Goal: Information Seeking & Learning: Learn about a topic

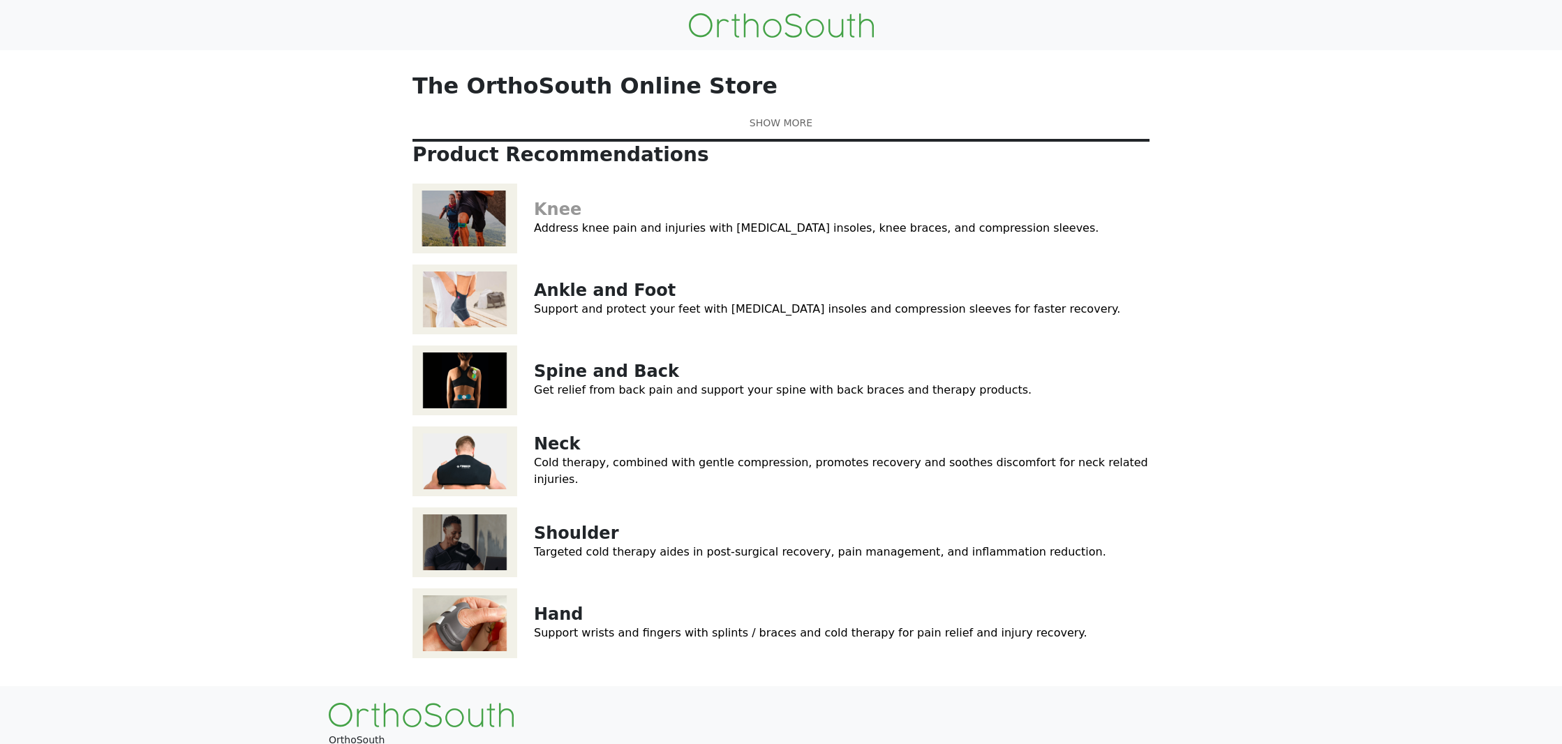
click at [559, 219] on link "Knee" at bounding box center [557, 210] width 47 height 20
click at [555, 300] on link "Ankle and Foot" at bounding box center [605, 291] width 142 height 20
click at [565, 381] on link "Spine and Back" at bounding box center [606, 372] width 145 height 20
click at [567, 543] on link "Shoulder" at bounding box center [576, 533] width 84 height 20
click at [555, 624] on link "Hand" at bounding box center [559, 614] width 50 height 20
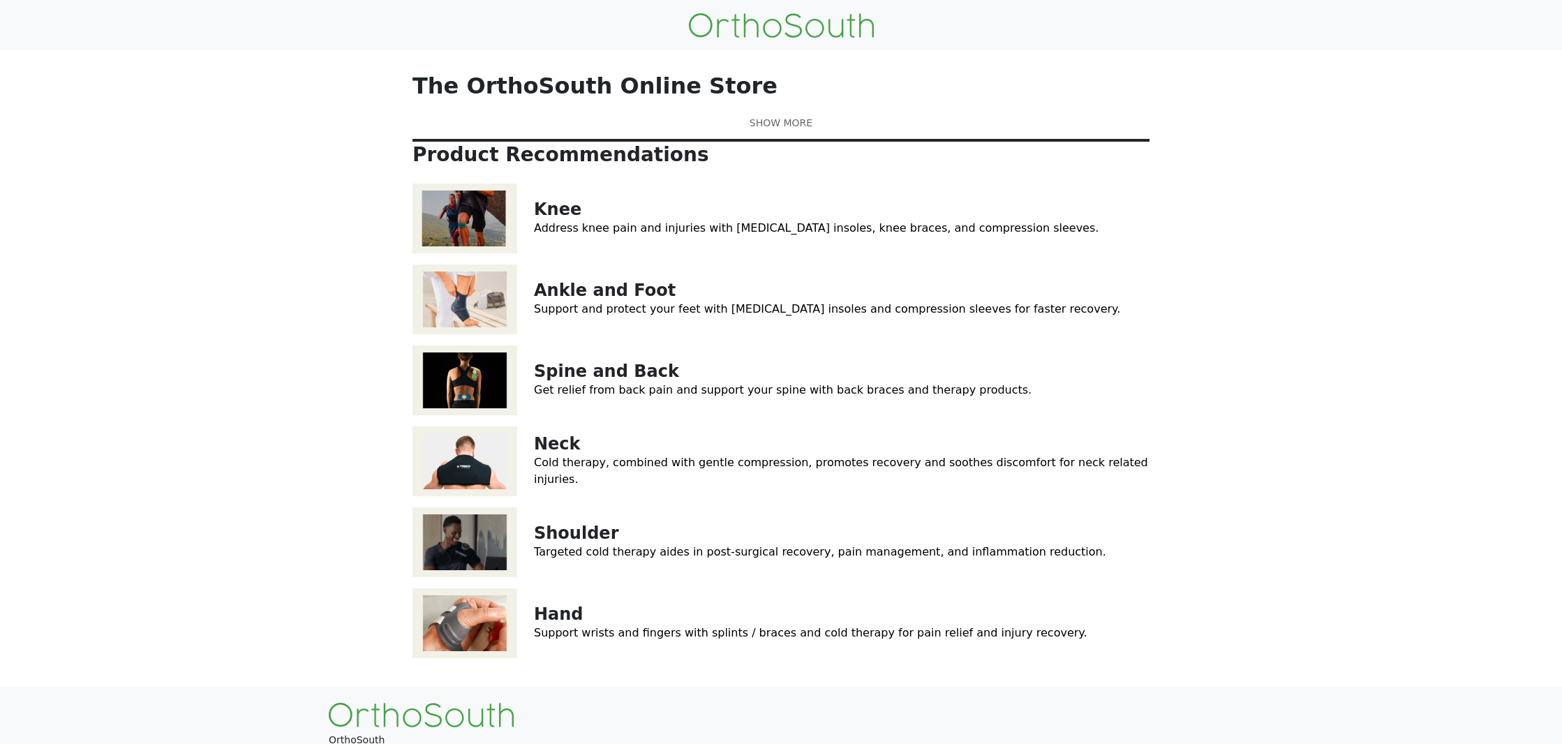
click at [766, 131] on link at bounding box center [781, 123] width 737 height 15
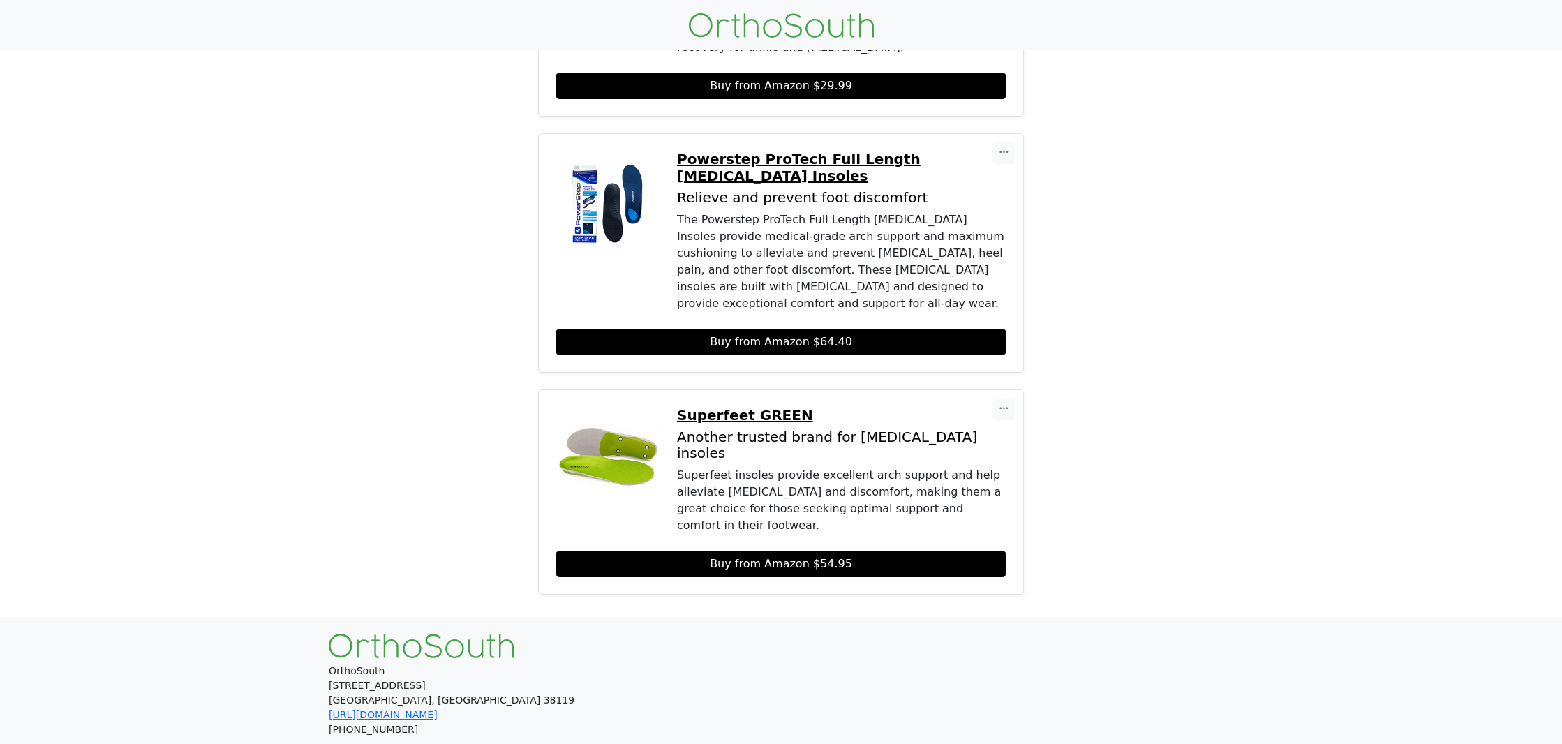
scroll to position [607, 0]
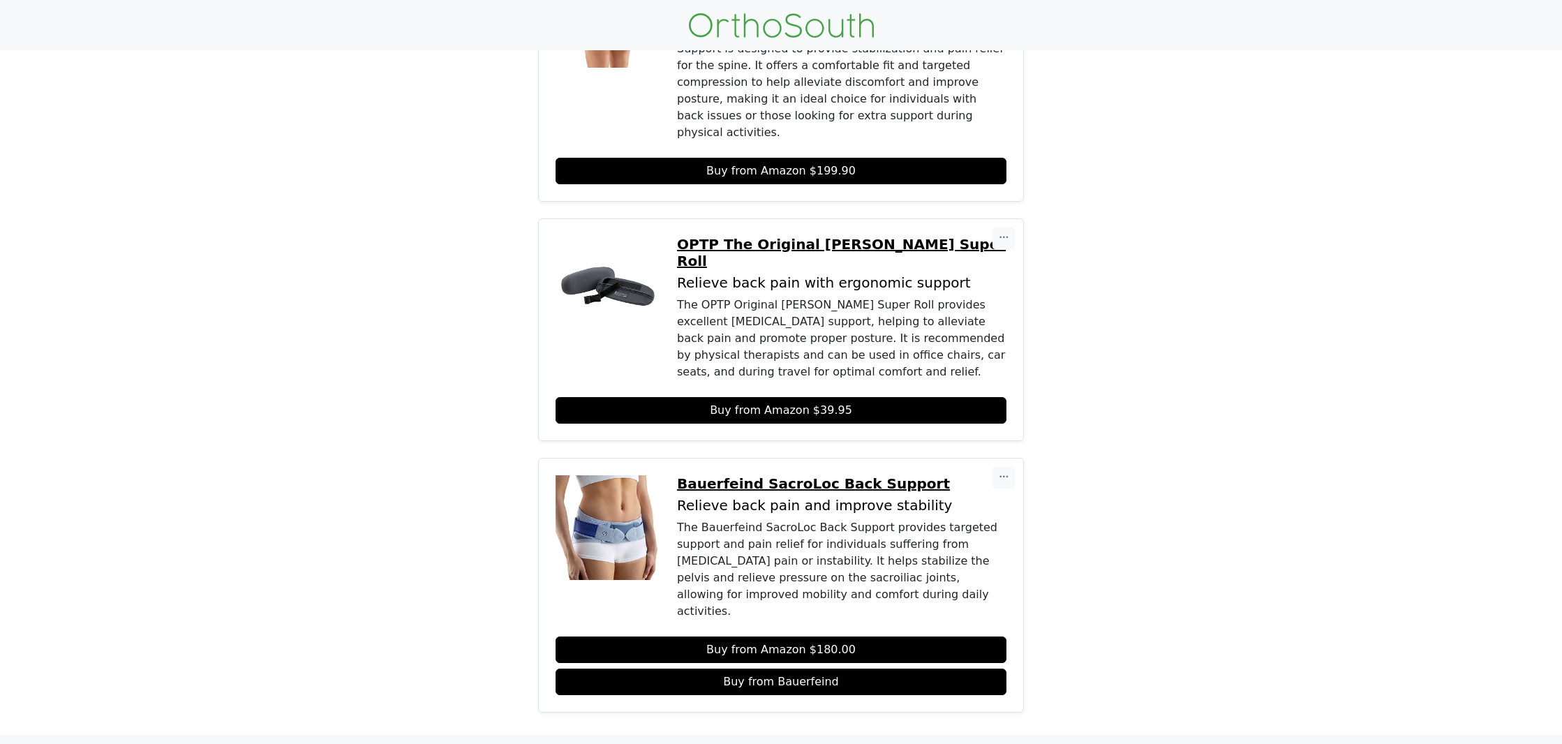
scroll to position [749, 0]
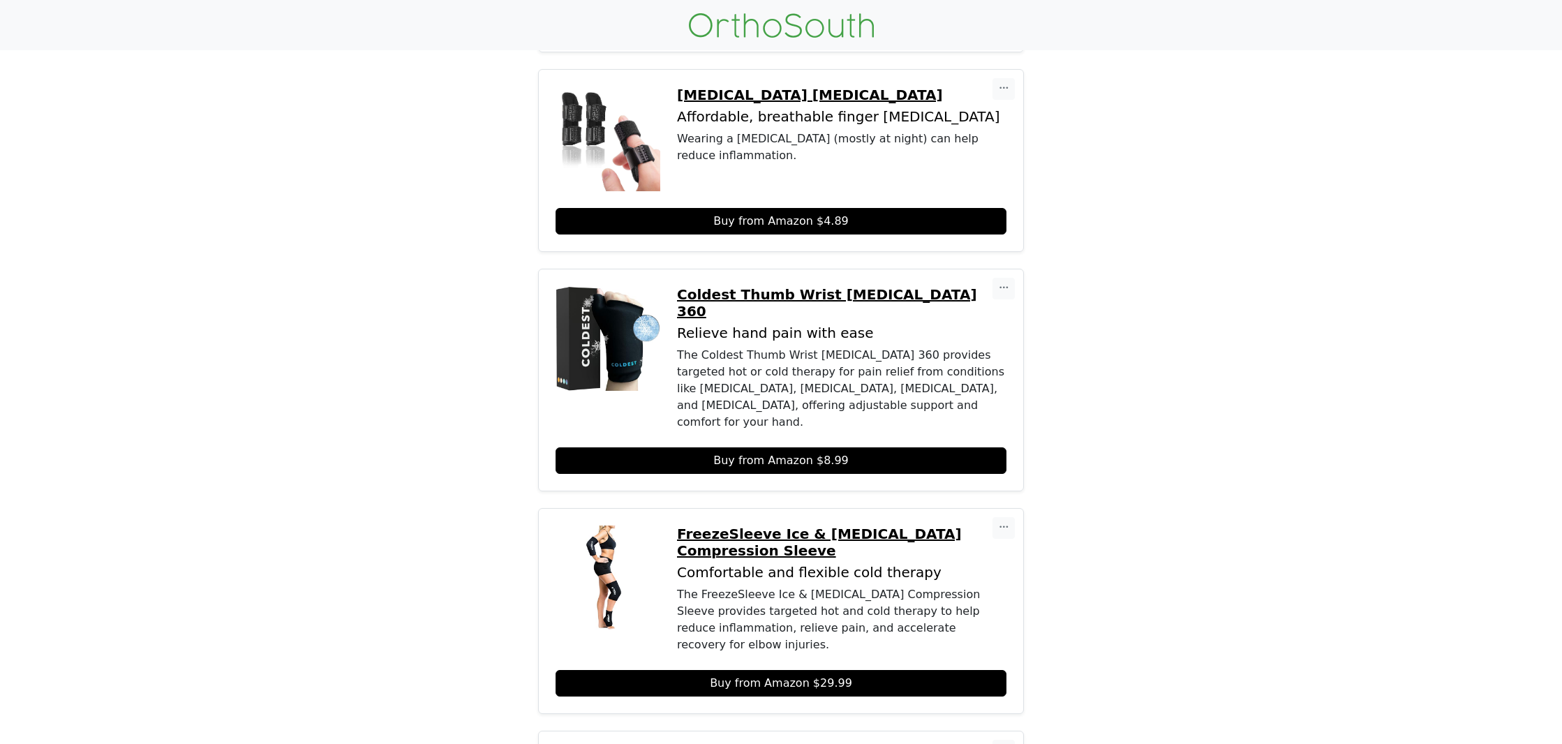
scroll to position [436, 0]
